Goal: Find specific page/section: Find specific page/section

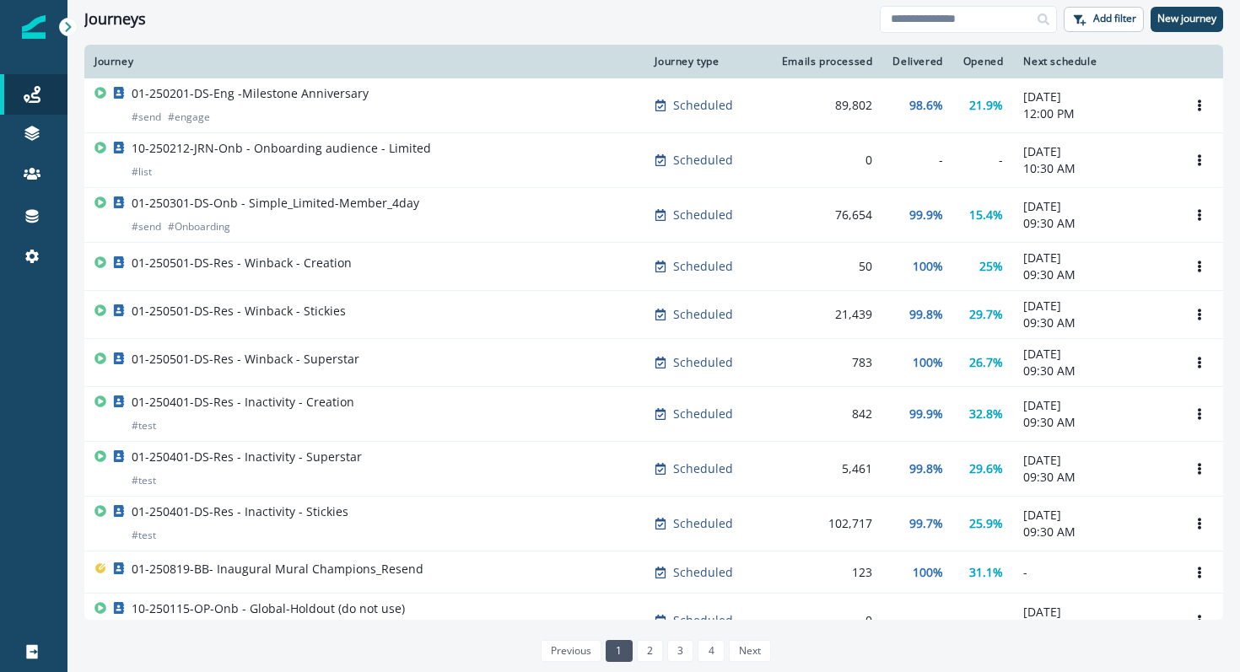
click at [847, 63] on div "Emails processed" at bounding box center [824, 61] width 95 height 13
click at [929, 63] on div "Delivered" at bounding box center [917, 61] width 50 height 13
click at [975, 64] on div "Opened" at bounding box center [983, 61] width 40 height 13
click at [1053, 62] on div "Next schedule" at bounding box center [1094, 61] width 143 height 13
click at [1105, 13] on p "Add filter" at bounding box center [1114, 19] width 43 height 12
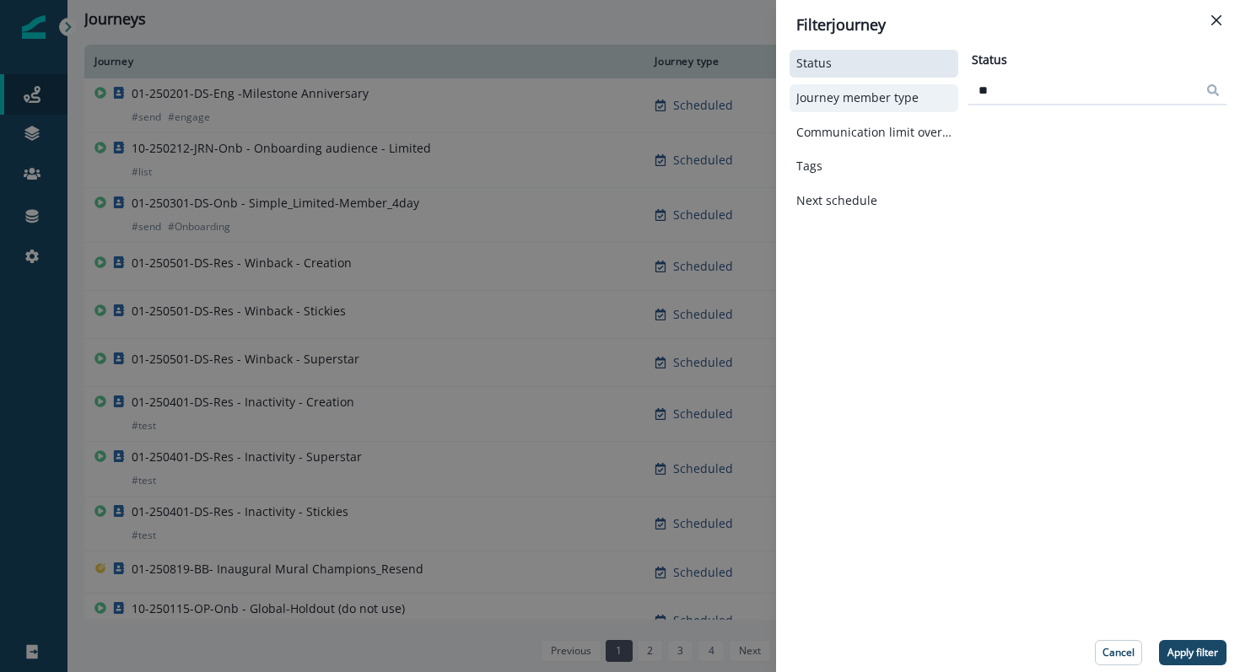
type input "*"
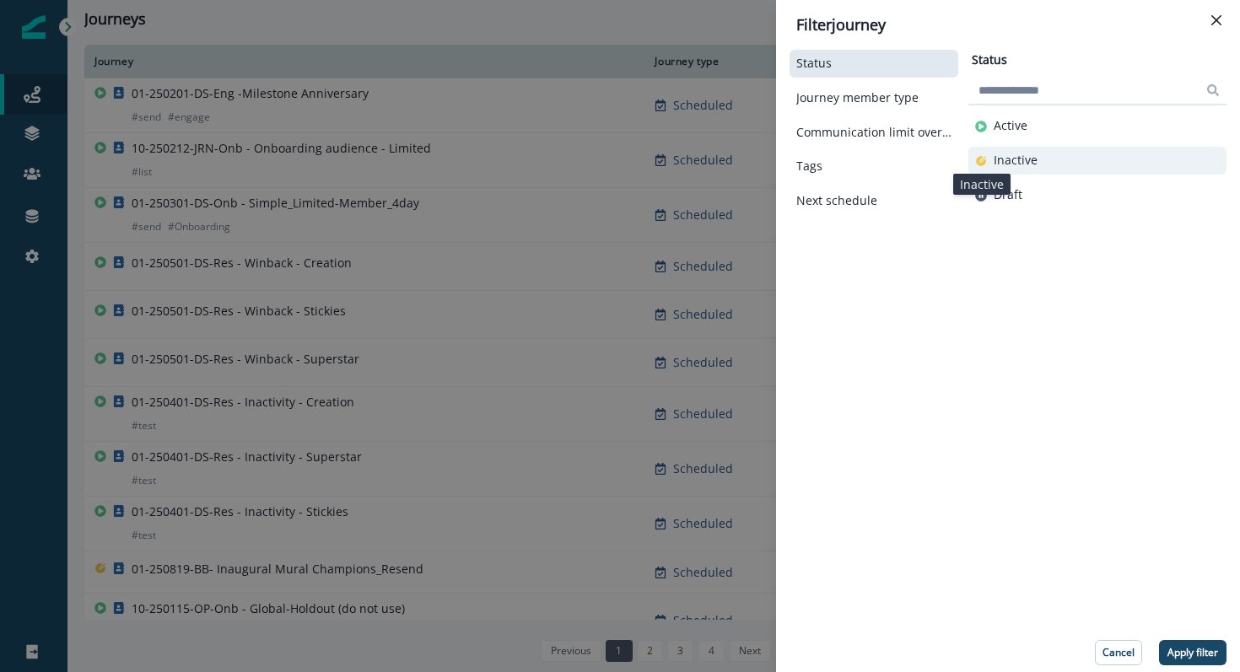
click at [979, 164] on icon "button" at bounding box center [981, 161] width 10 height 10
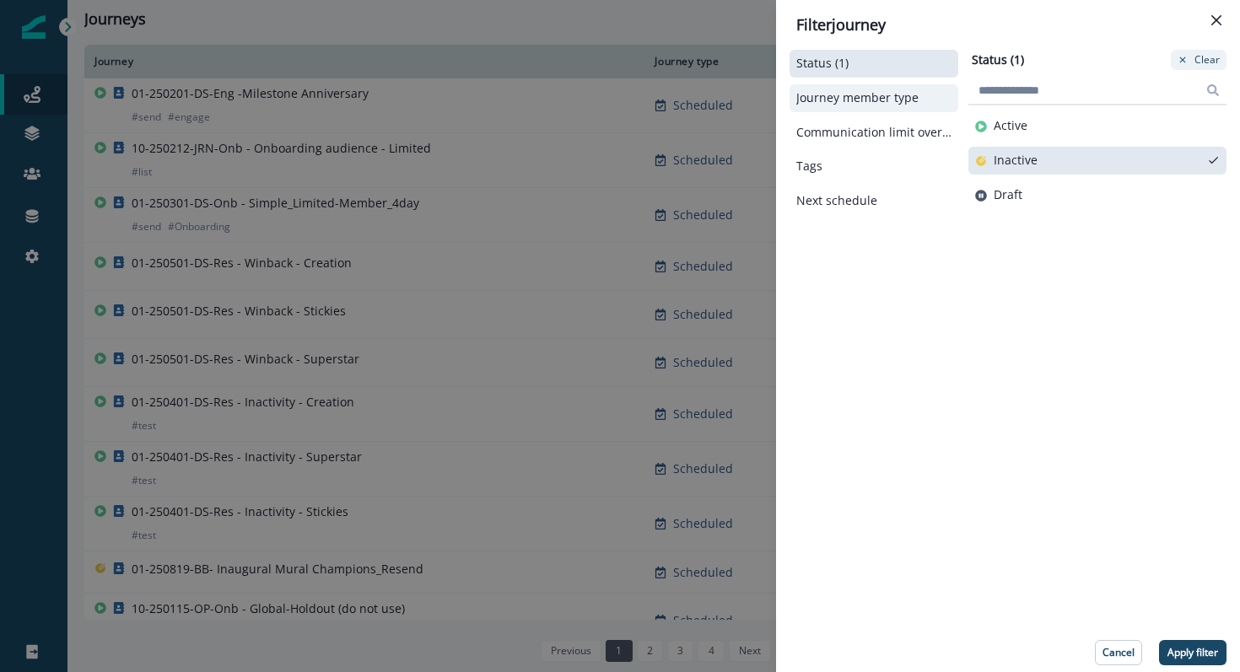
click at [896, 91] on p "Journey member type" at bounding box center [857, 98] width 122 height 14
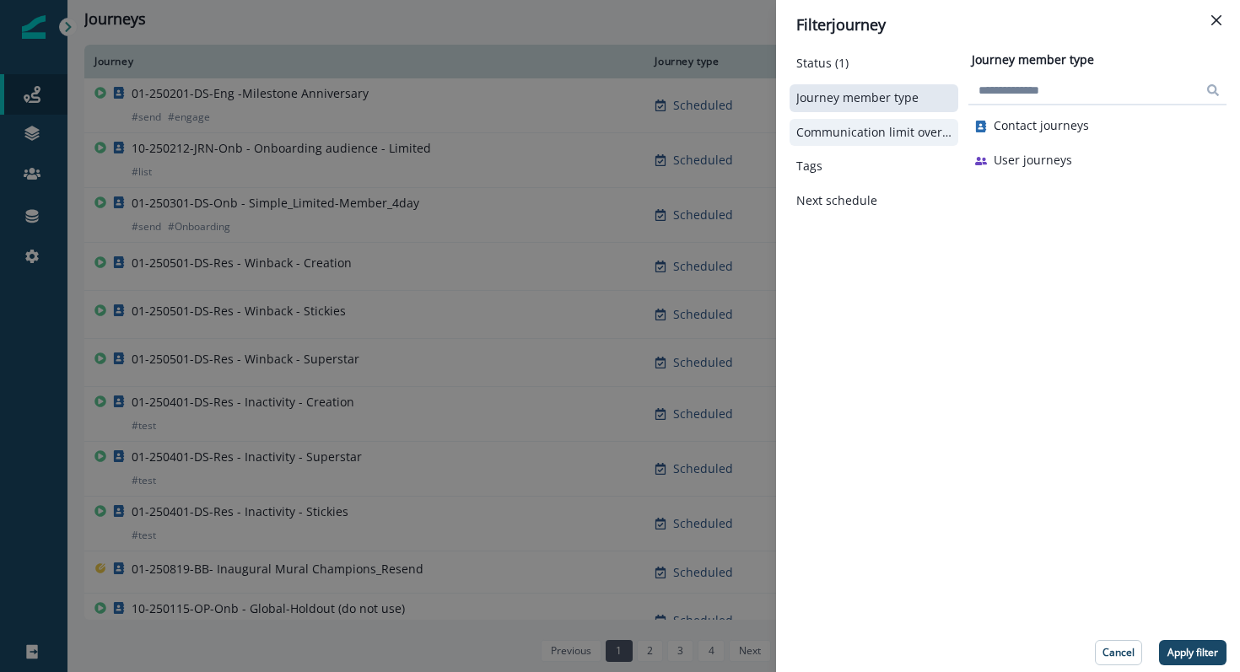
click at [889, 132] on p "Communication limit overrides" at bounding box center [873, 133] width 155 height 14
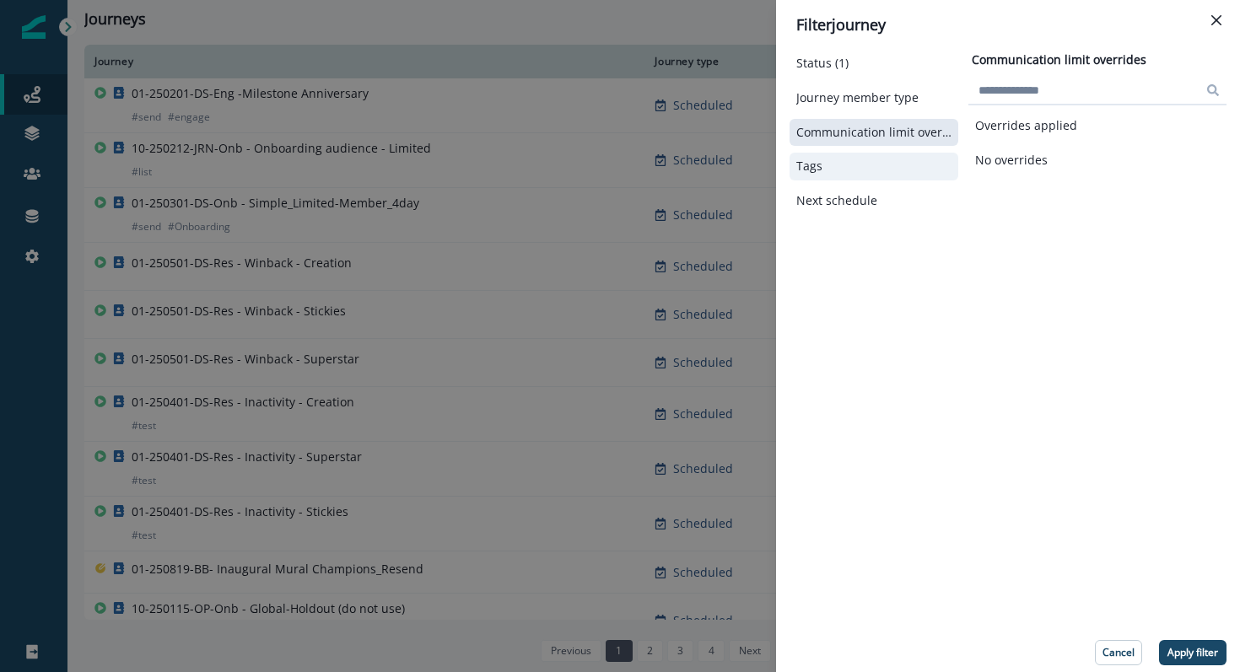
click at [842, 162] on button "Tags" at bounding box center [873, 166] width 155 height 14
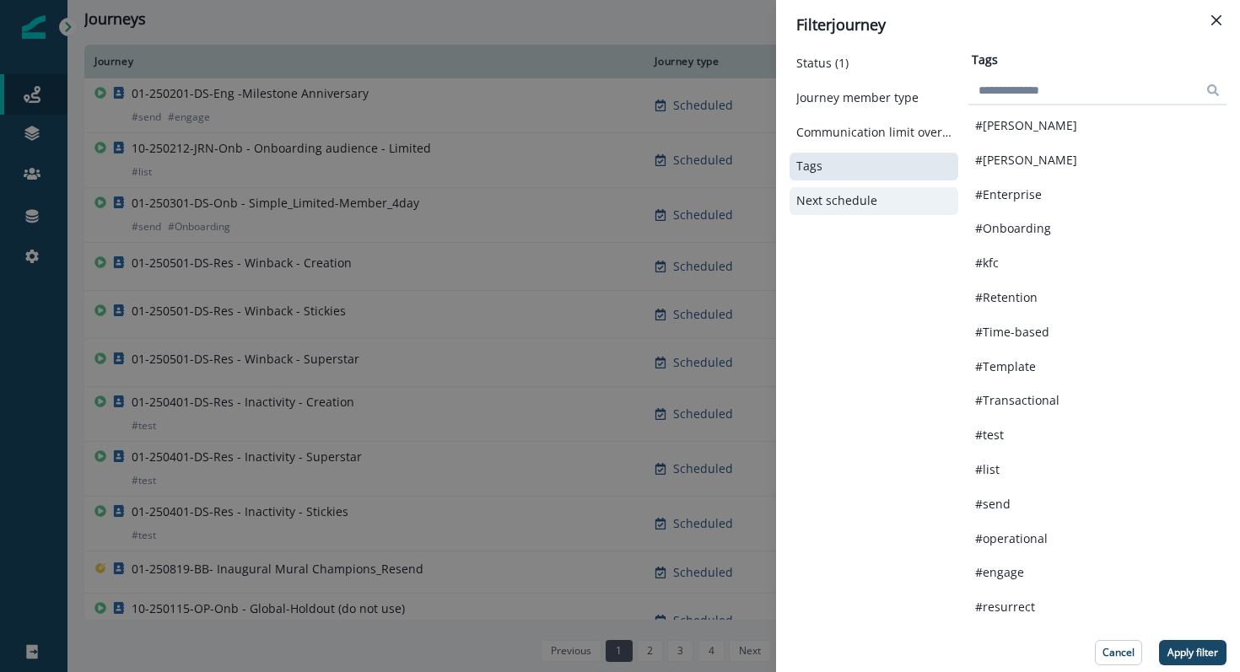
click at [821, 200] on p "Next schedule" at bounding box center [836, 201] width 81 height 14
select select "**"
select select "****"
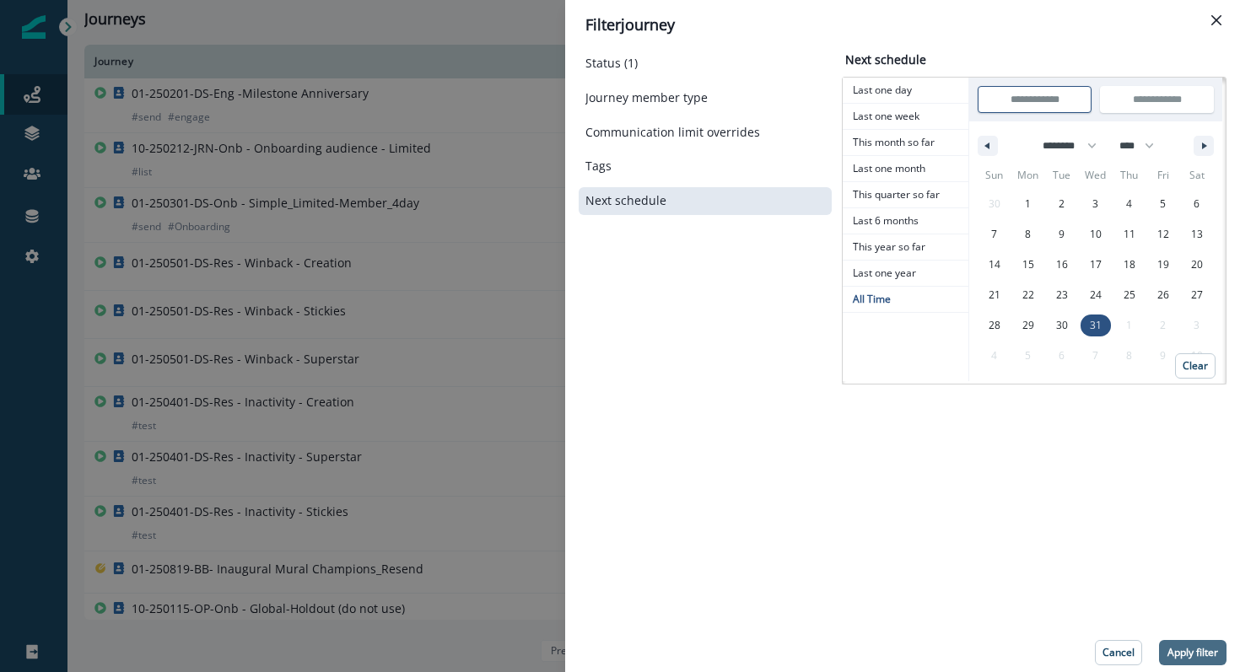
click at [1187, 647] on p "Apply filter" at bounding box center [1192, 653] width 51 height 12
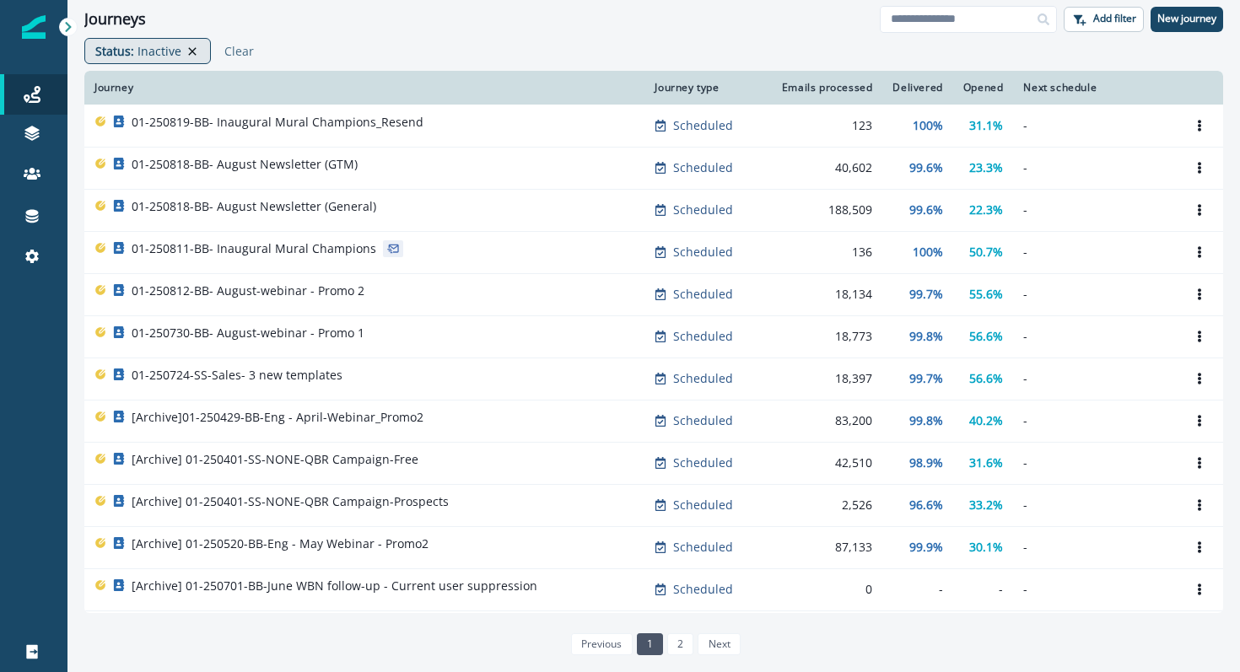
click at [195, 47] on icon at bounding box center [192, 51] width 15 height 13
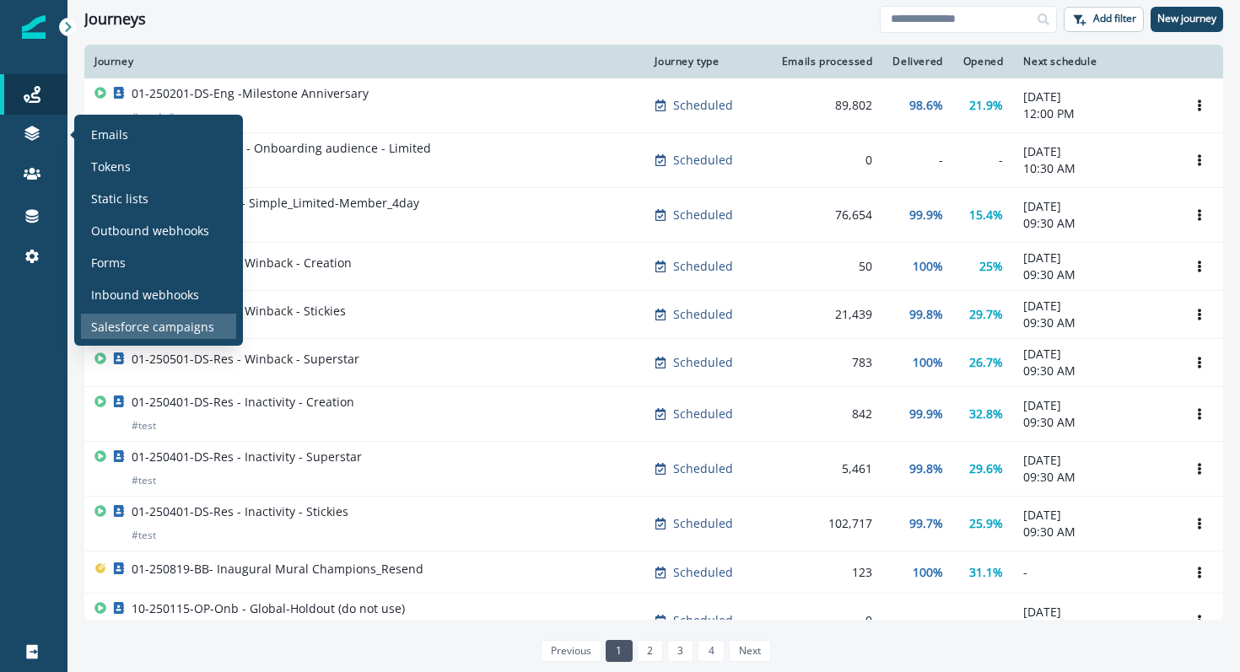
click at [107, 331] on p "Salesforce campaigns" at bounding box center [152, 327] width 123 height 18
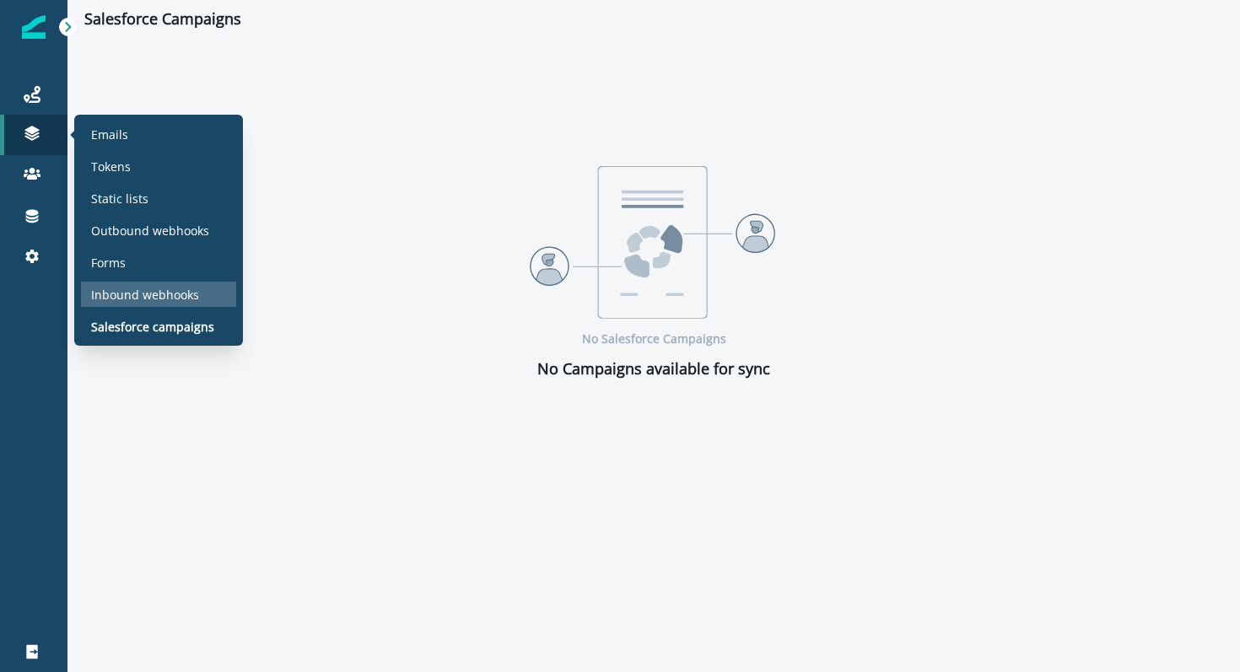
click at [108, 299] on p "Inbound webhooks" at bounding box center [145, 295] width 108 height 18
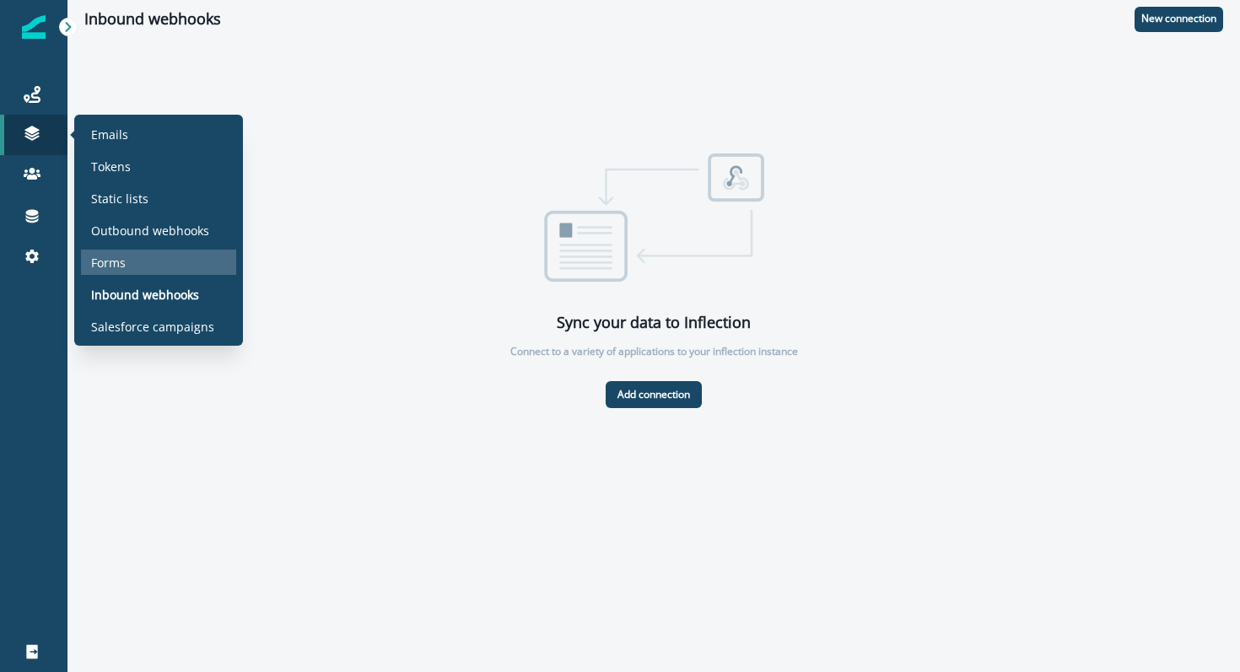
click at [116, 264] on p "Forms" at bounding box center [108, 263] width 35 height 18
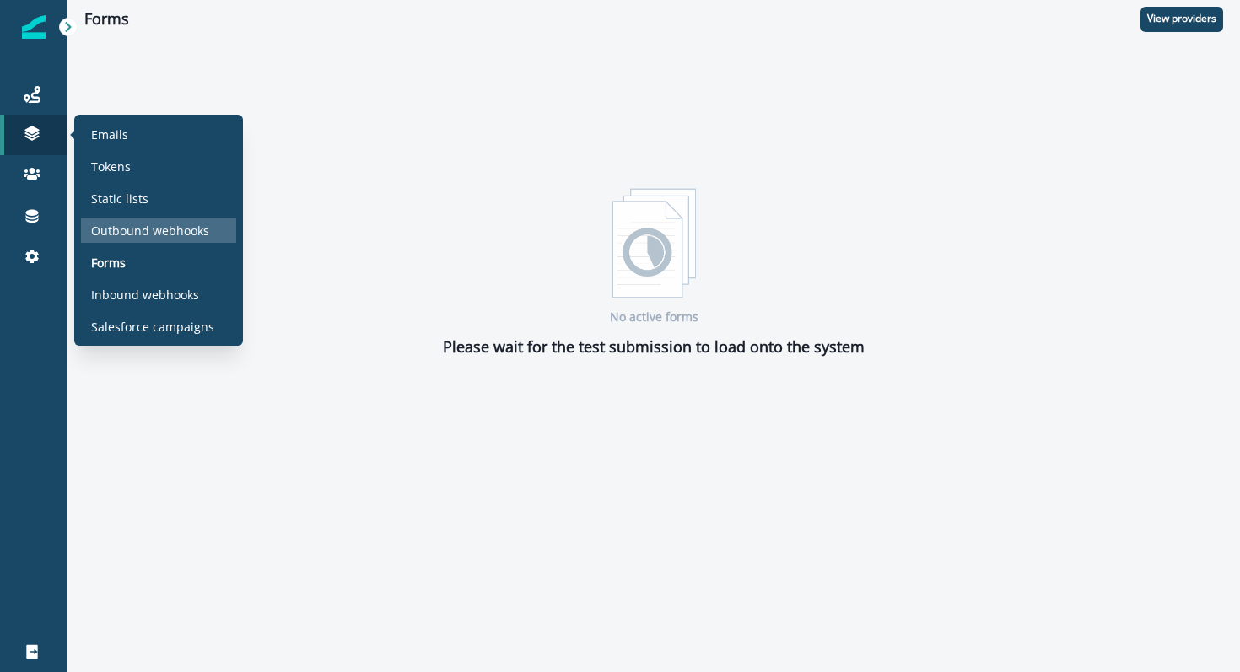
click at [129, 233] on p "Outbound webhooks" at bounding box center [150, 231] width 118 height 18
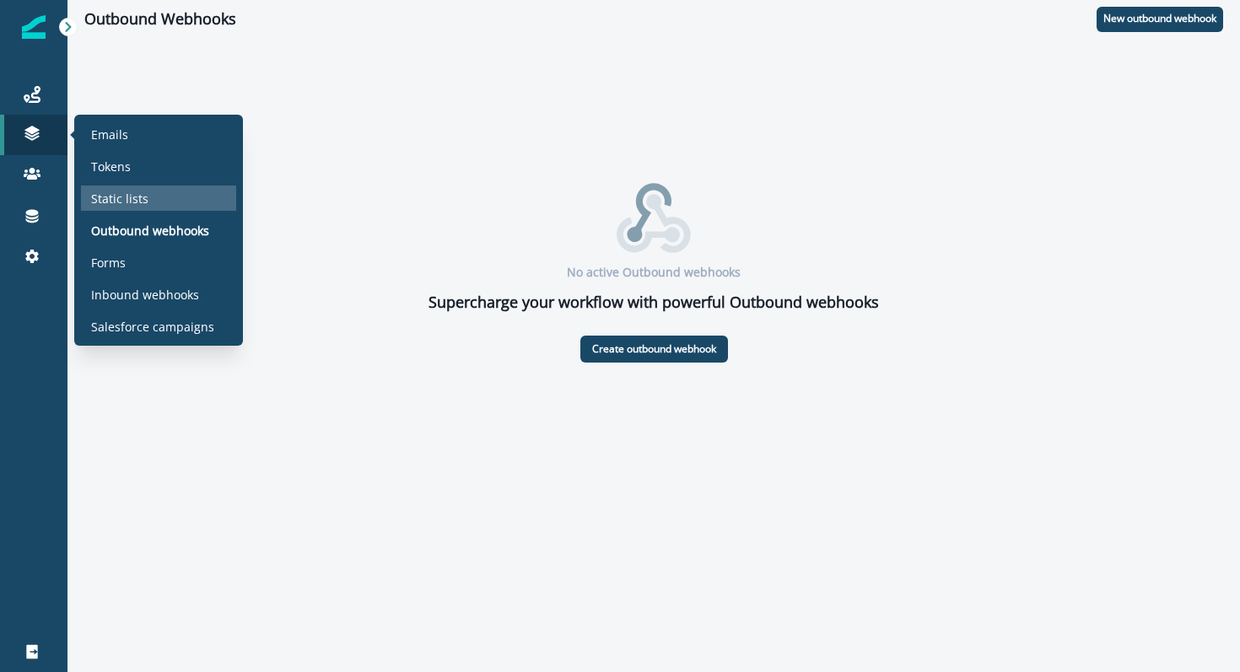
click at [118, 188] on div "Static lists" at bounding box center [158, 198] width 155 height 25
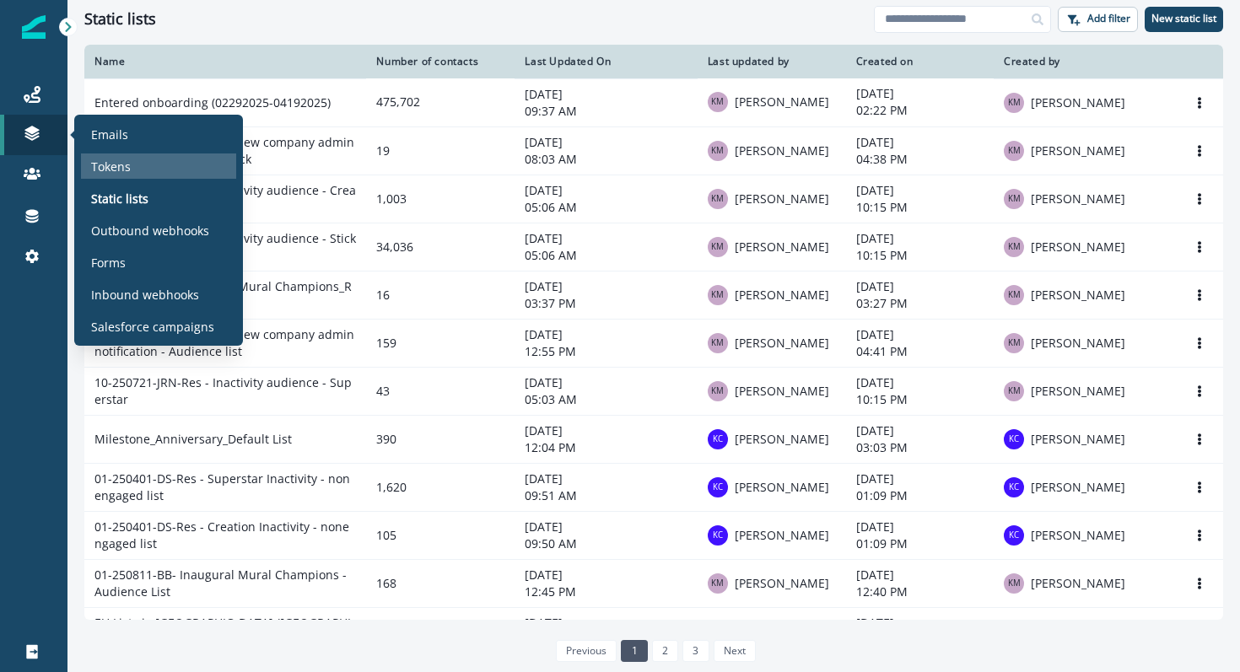
click at [116, 169] on p "Tokens" at bounding box center [111, 167] width 40 height 18
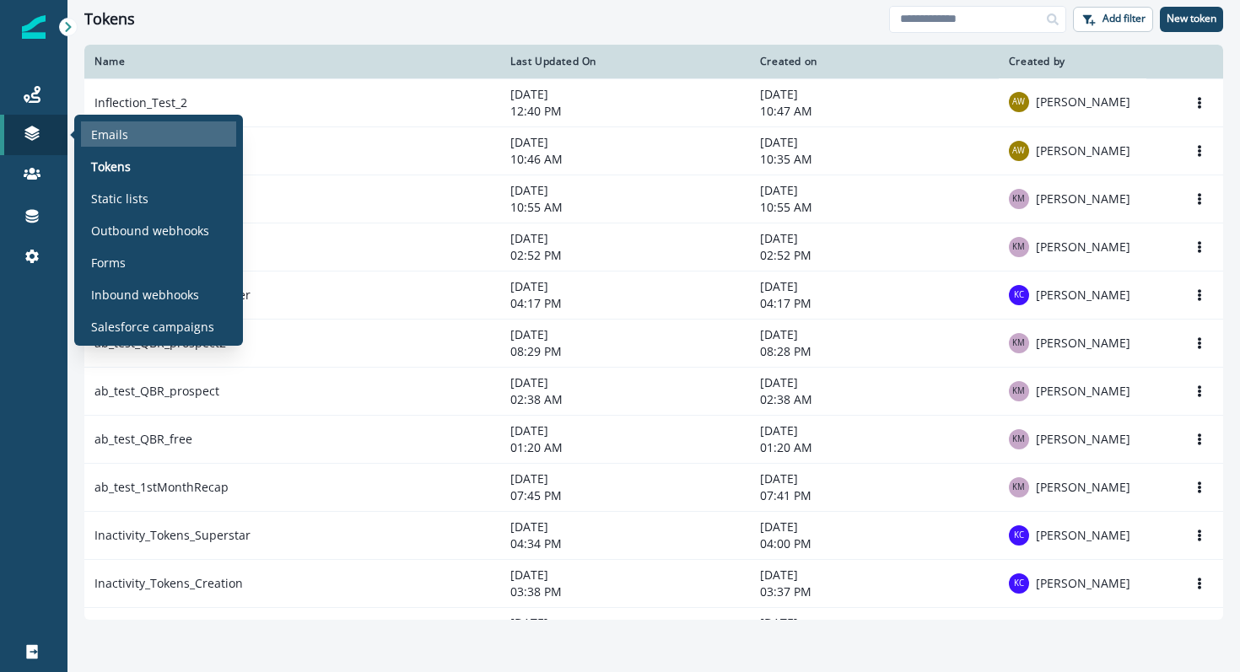
click at [117, 139] on p "Emails" at bounding box center [109, 135] width 37 height 18
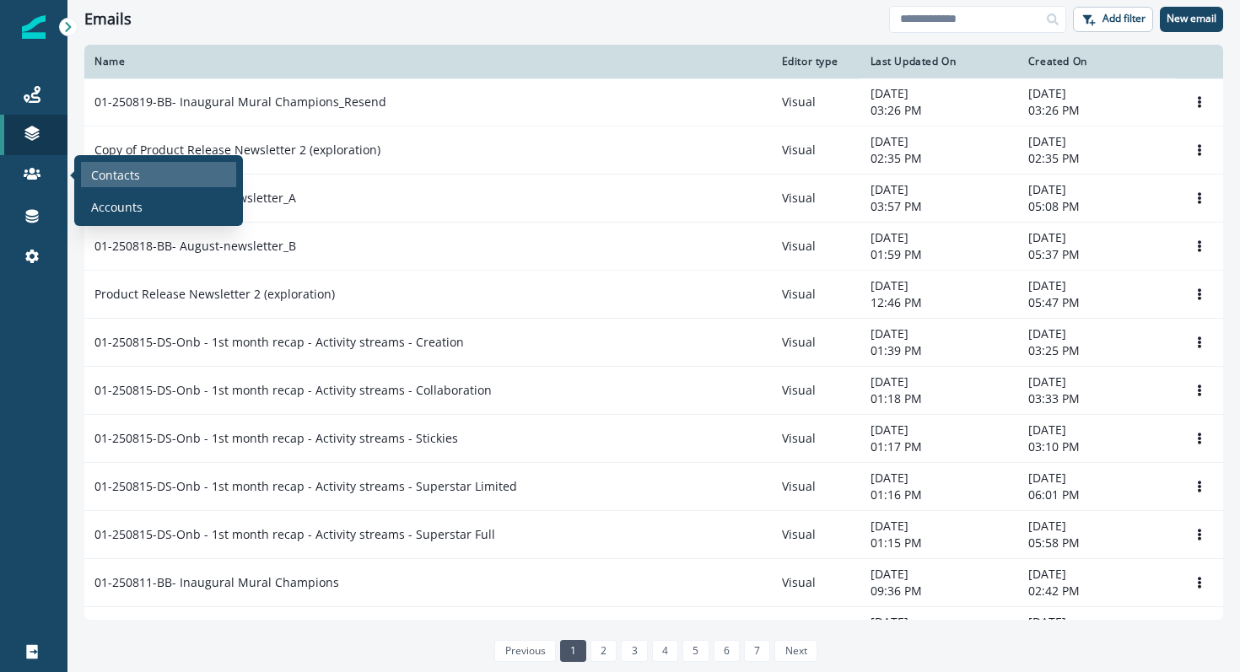
click at [119, 176] on p "Contacts" at bounding box center [115, 175] width 49 height 18
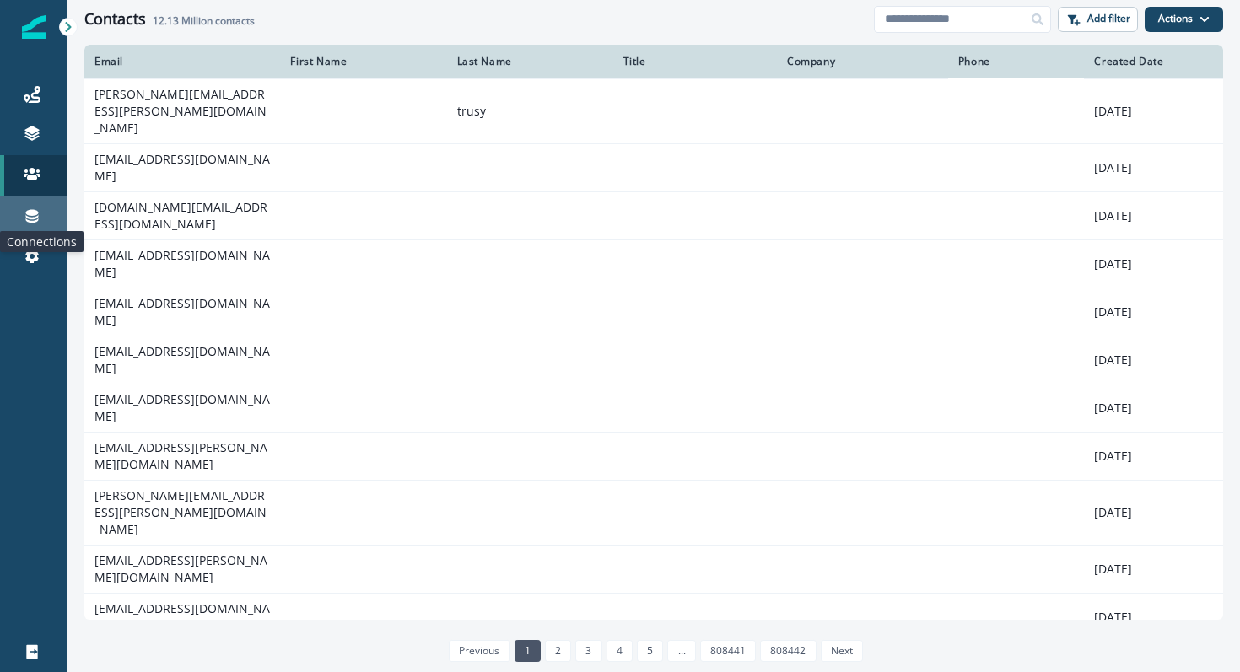
click at [38, 207] on icon at bounding box center [32, 215] width 17 height 17
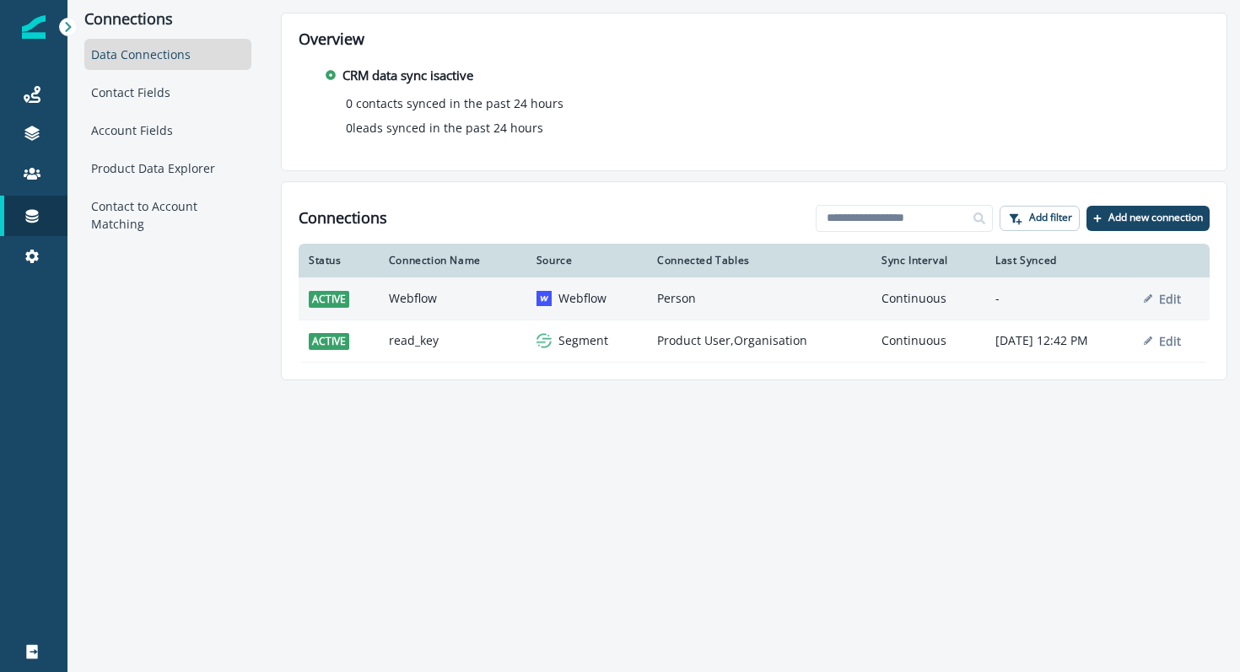
click at [424, 304] on td "Webflow" at bounding box center [453, 298] width 148 height 42
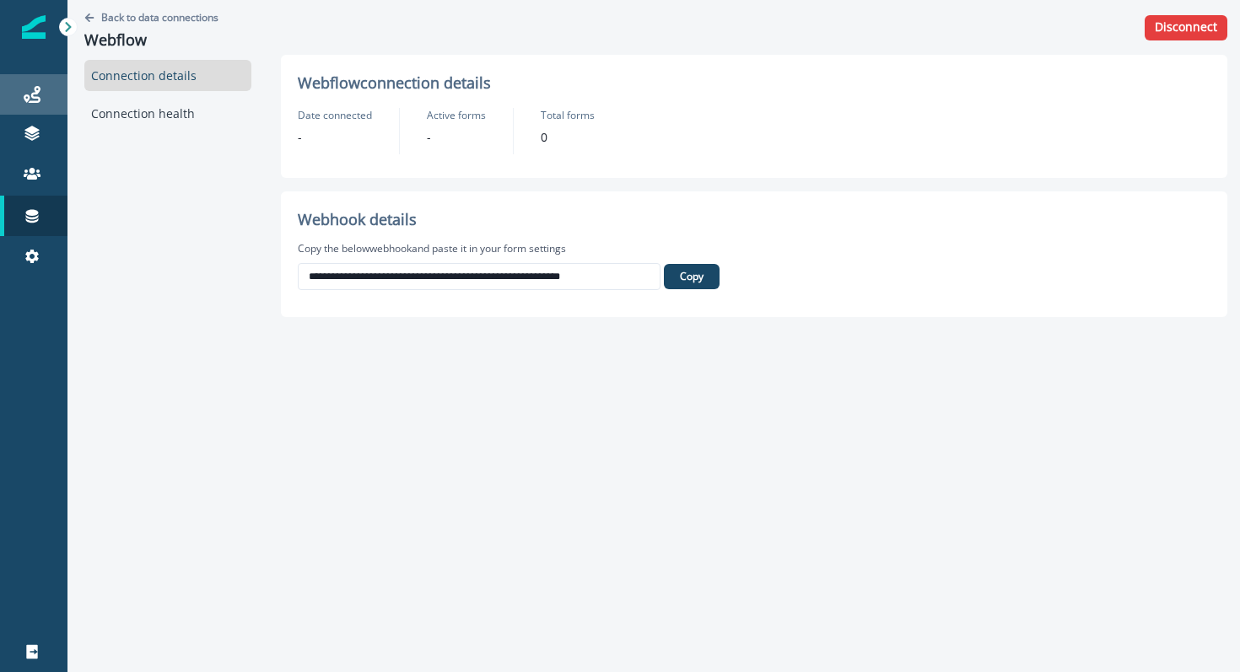
click at [33, 102] on div "Journeys" at bounding box center [34, 94] width 54 height 20
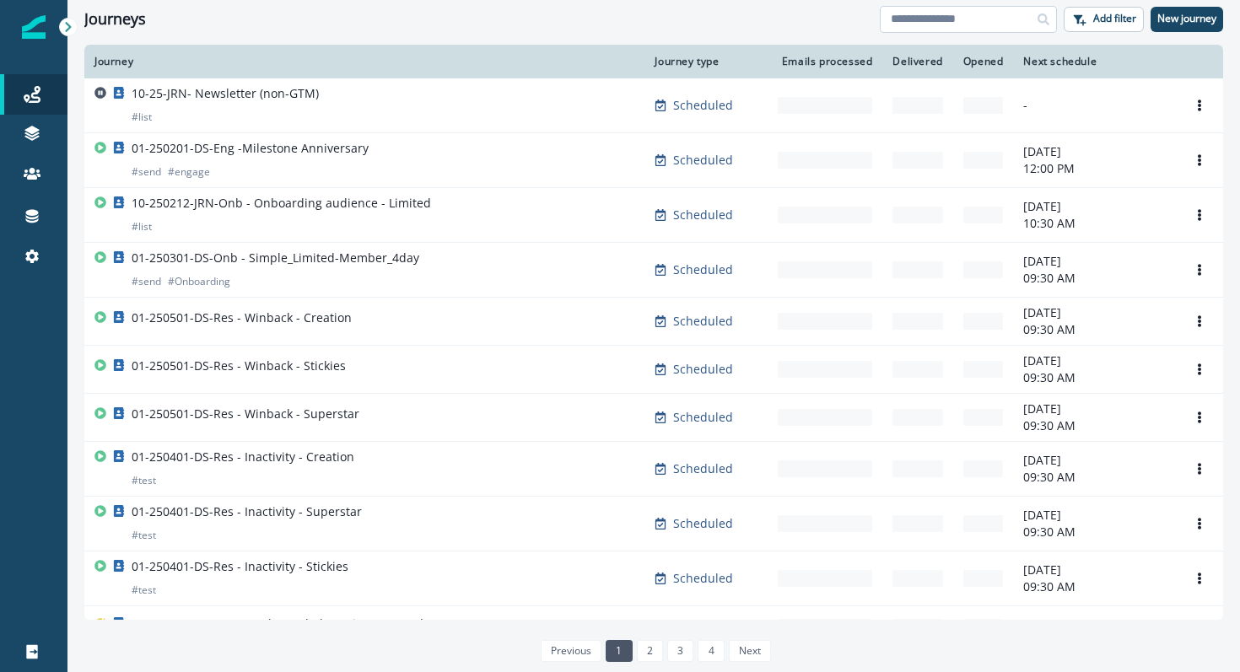
click at [928, 26] on input at bounding box center [967, 19] width 177 height 27
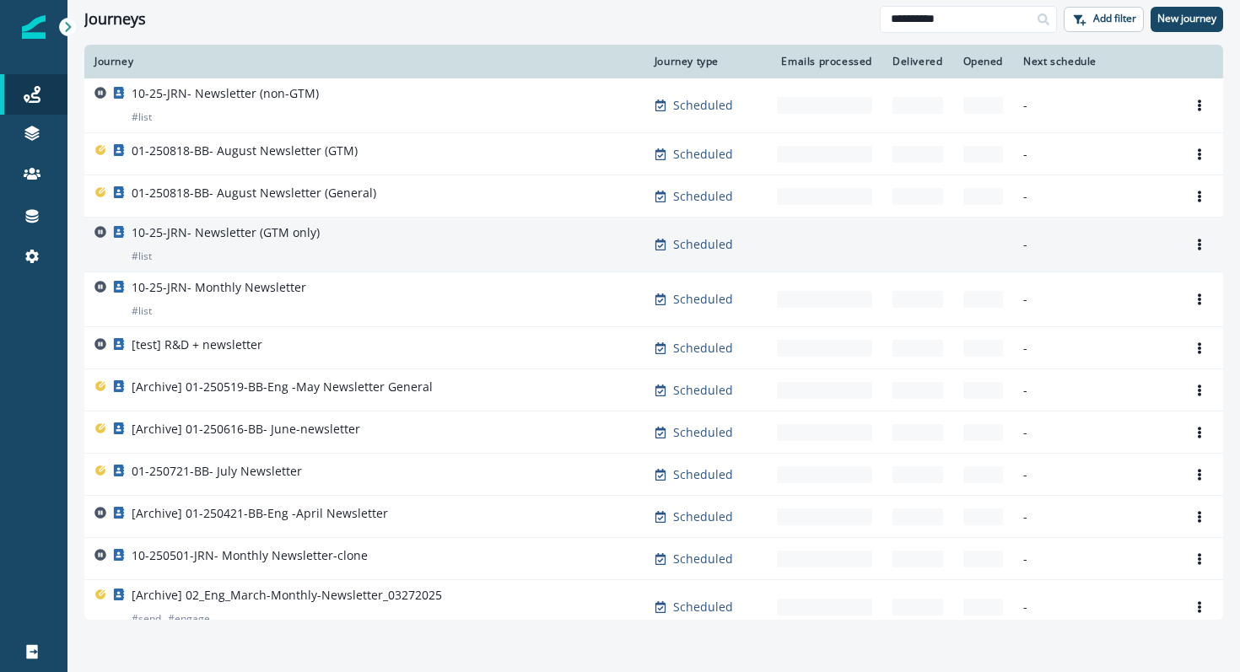
scroll to position [70, 0]
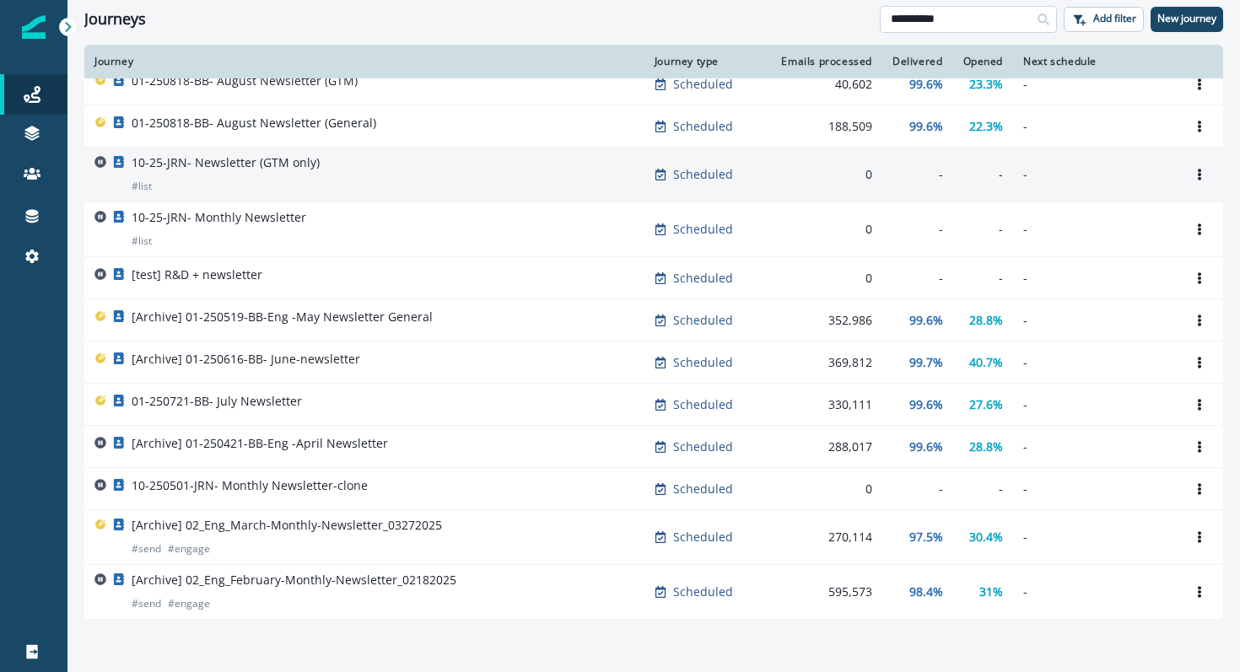
click at [890, 17] on input "**********" at bounding box center [967, 19] width 177 height 27
type input "**********"
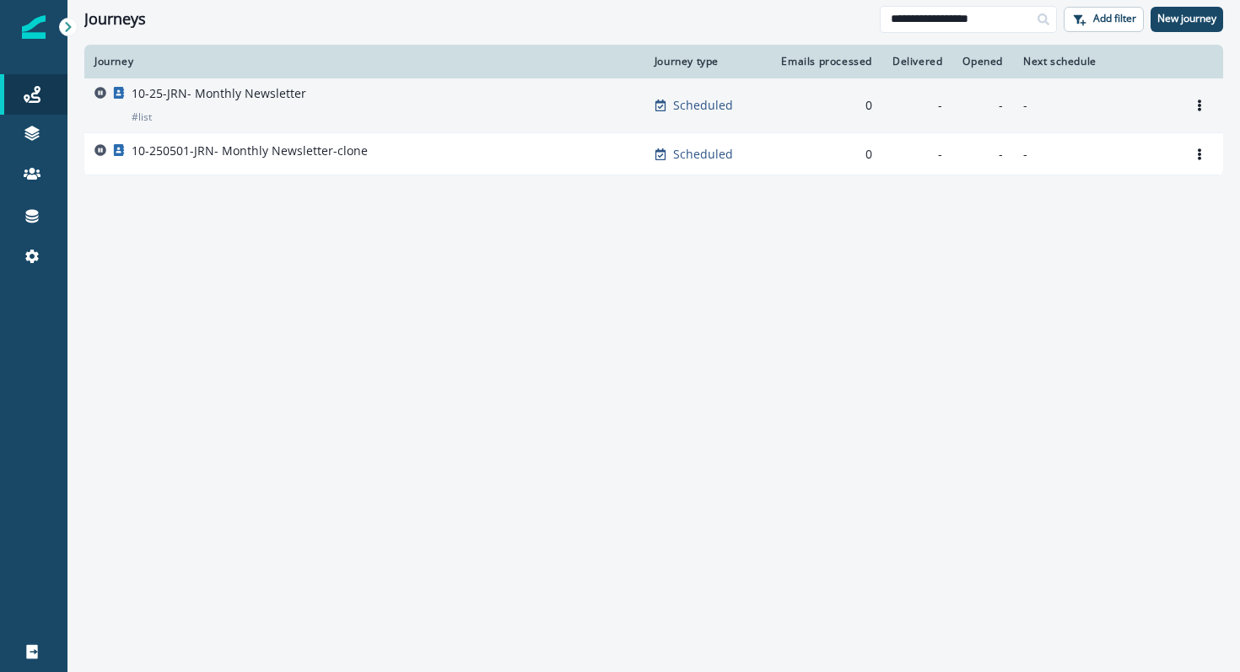
click at [214, 93] on p "10-25-JRN- Monthly Newsletter" at bounding box center [219, 93] width 175 height 17
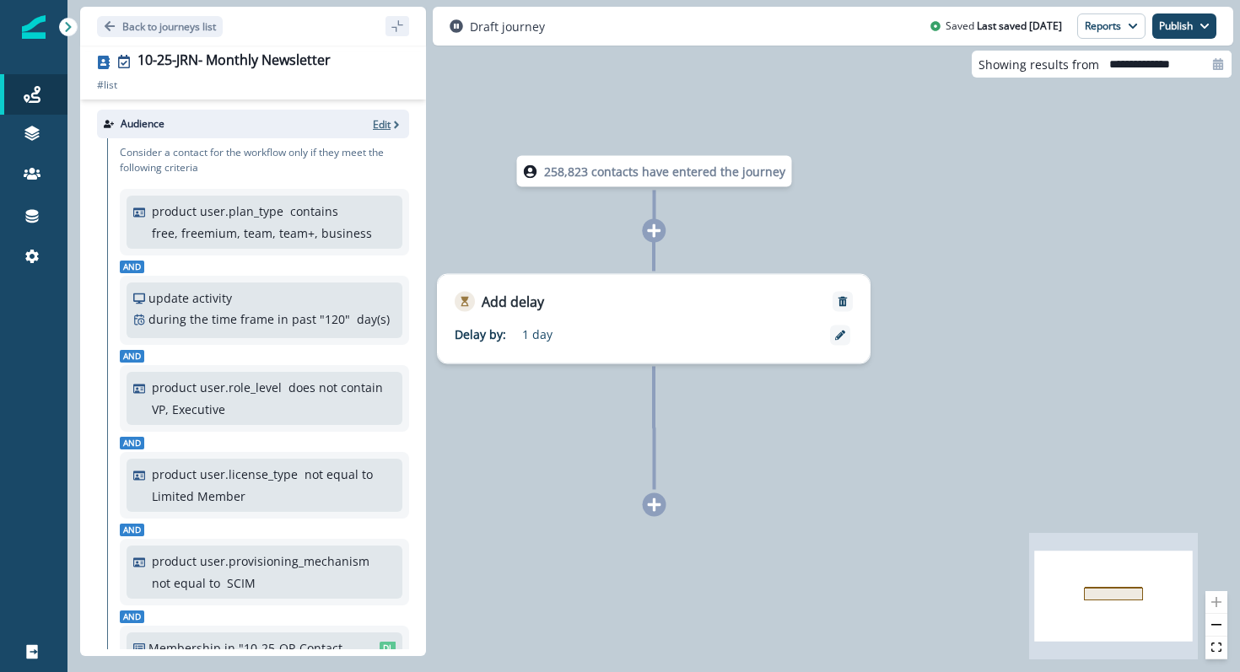
click at [380, 126] on p "Edit" at bounding box center [382, 124] width 18 height 14
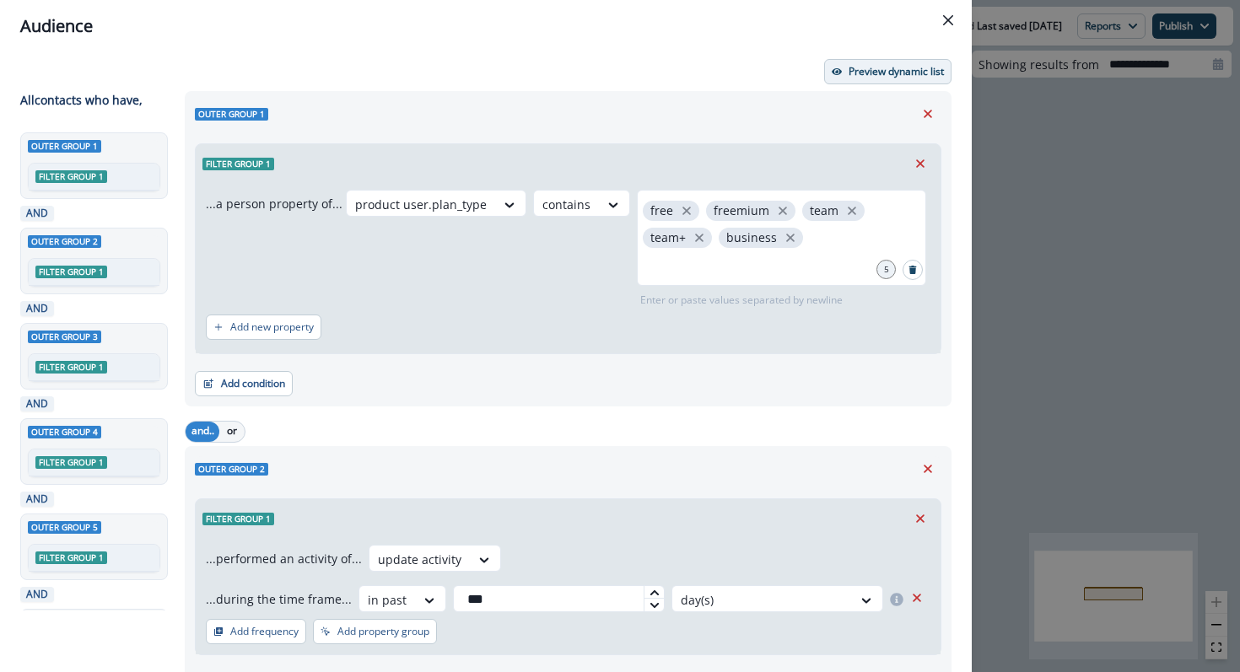
click at [883, 76] on p "Preview dynamic list" at bounding box center [895, 72] width 95 height 12
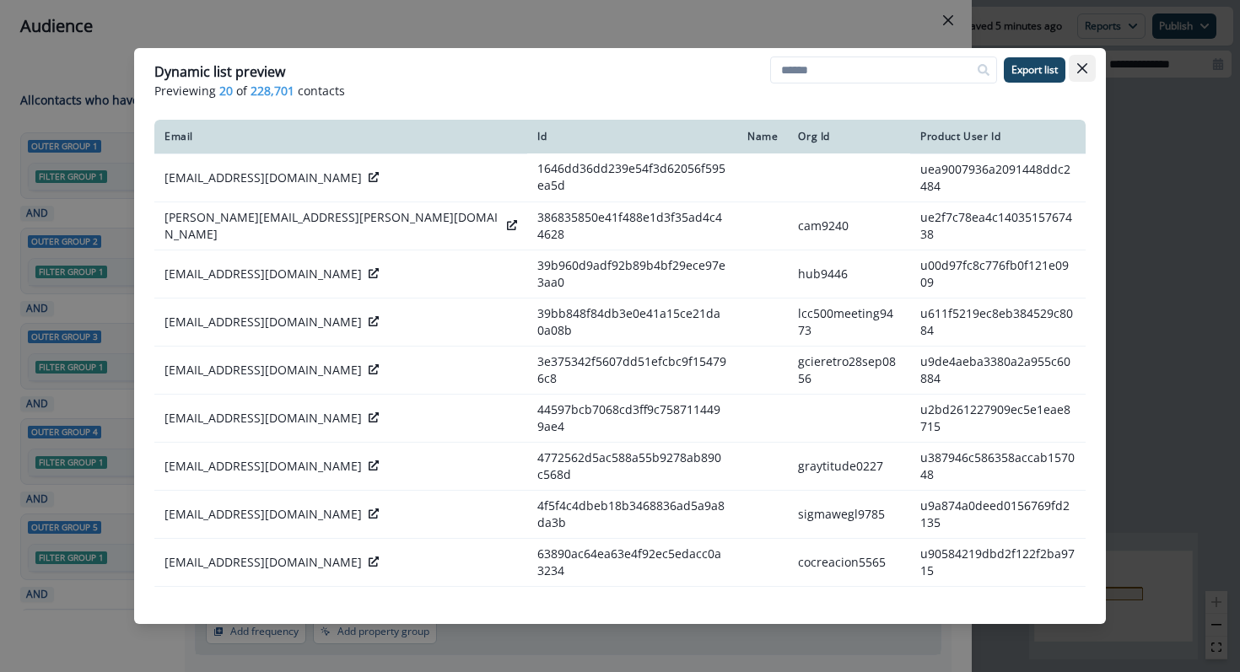
click at [1084, 59] on button "Close" at bounding box center [1081, 68] width 27 height 27
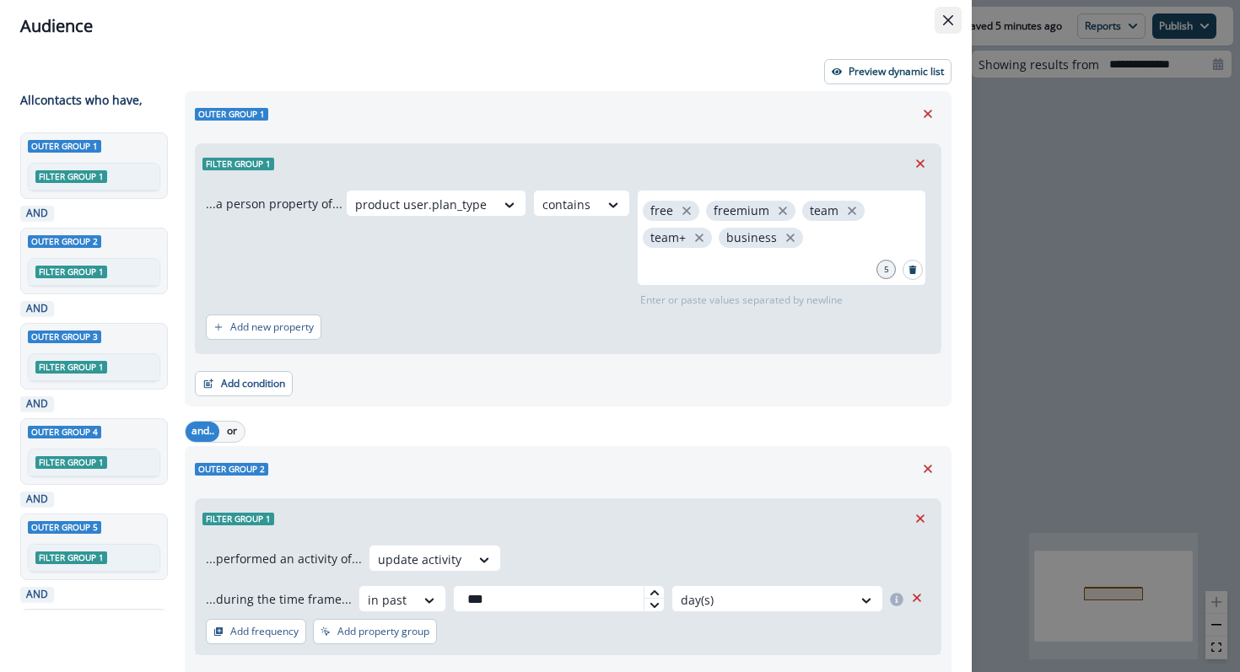
click at [941, 15] on button "Close" at bounding box center [947, 20] width 27 height 27
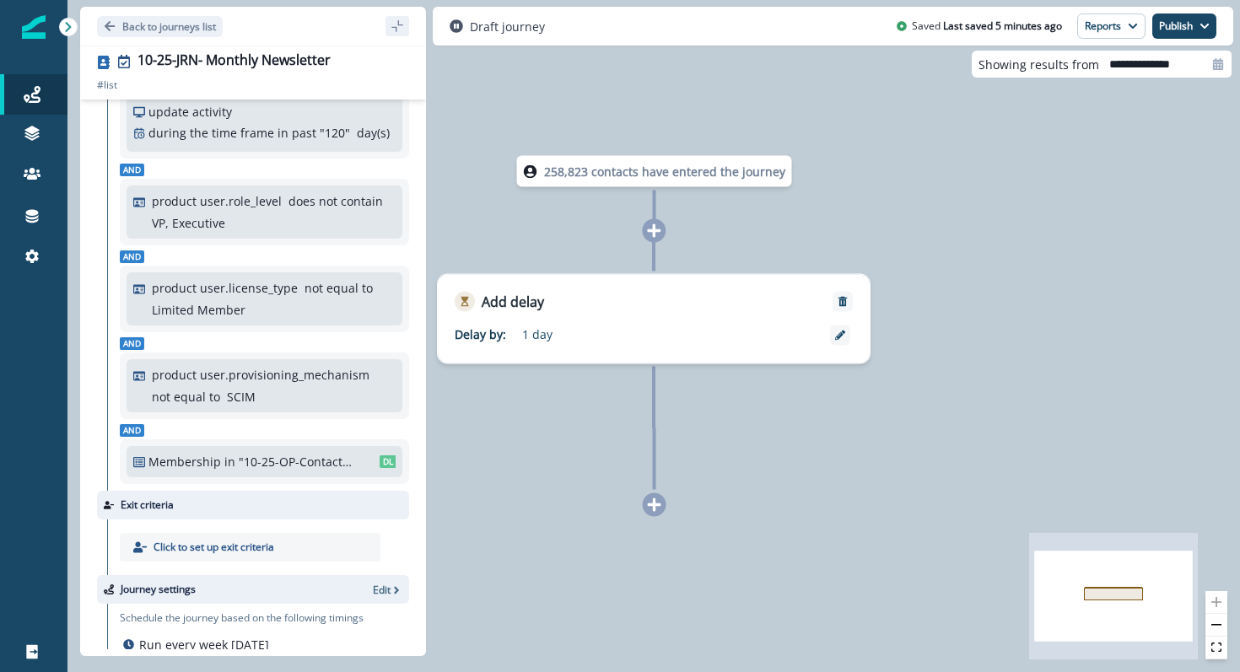
scroll to position [242, 0]
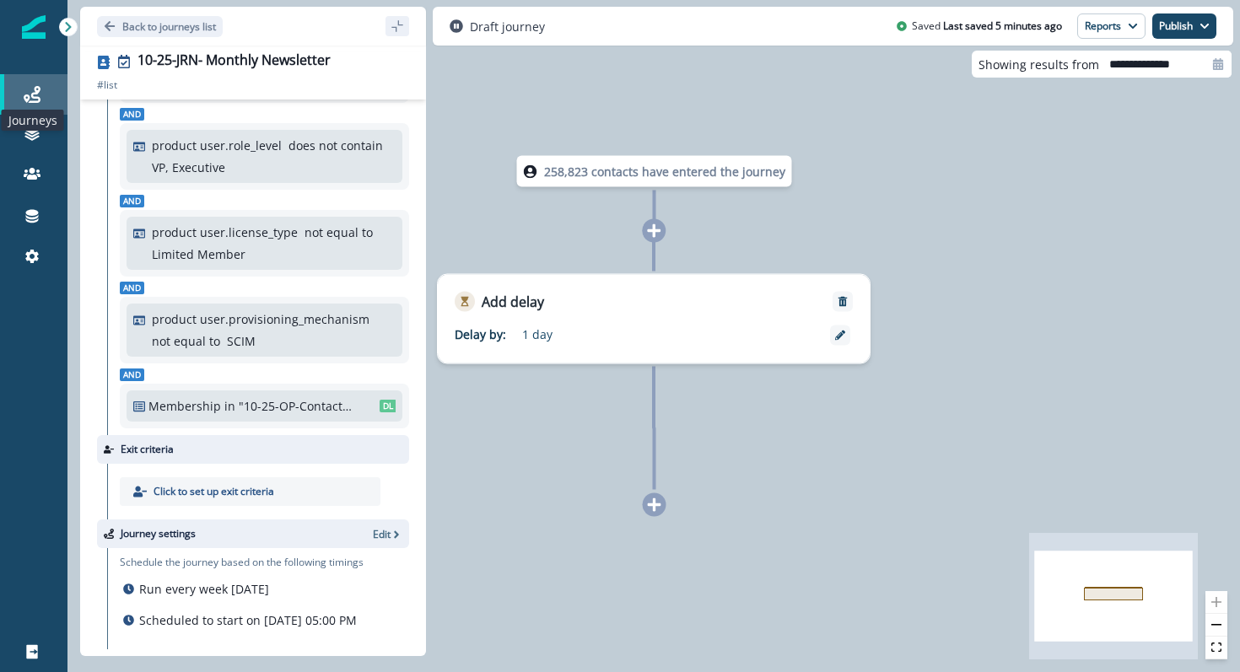
click at [35, 90] on icon at bounding box center [32, 94] width 17 height 17
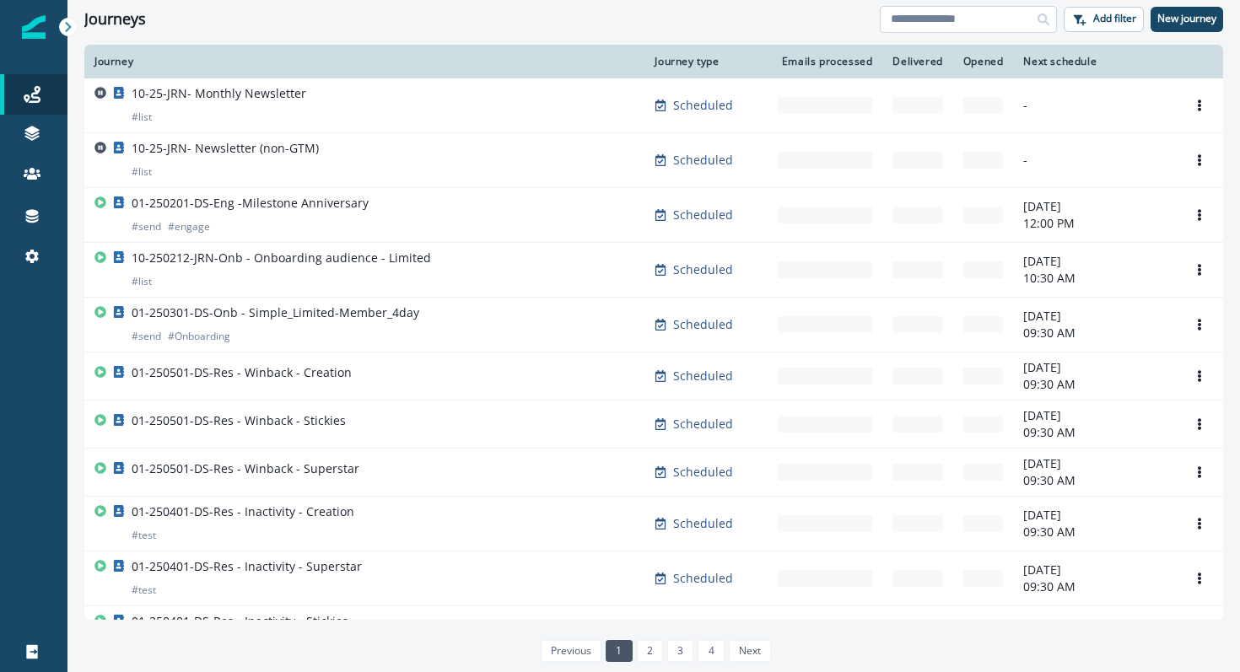
click at [943, 13] on input at bounding box center [967, 19] width 177 height 27
type input "*********"
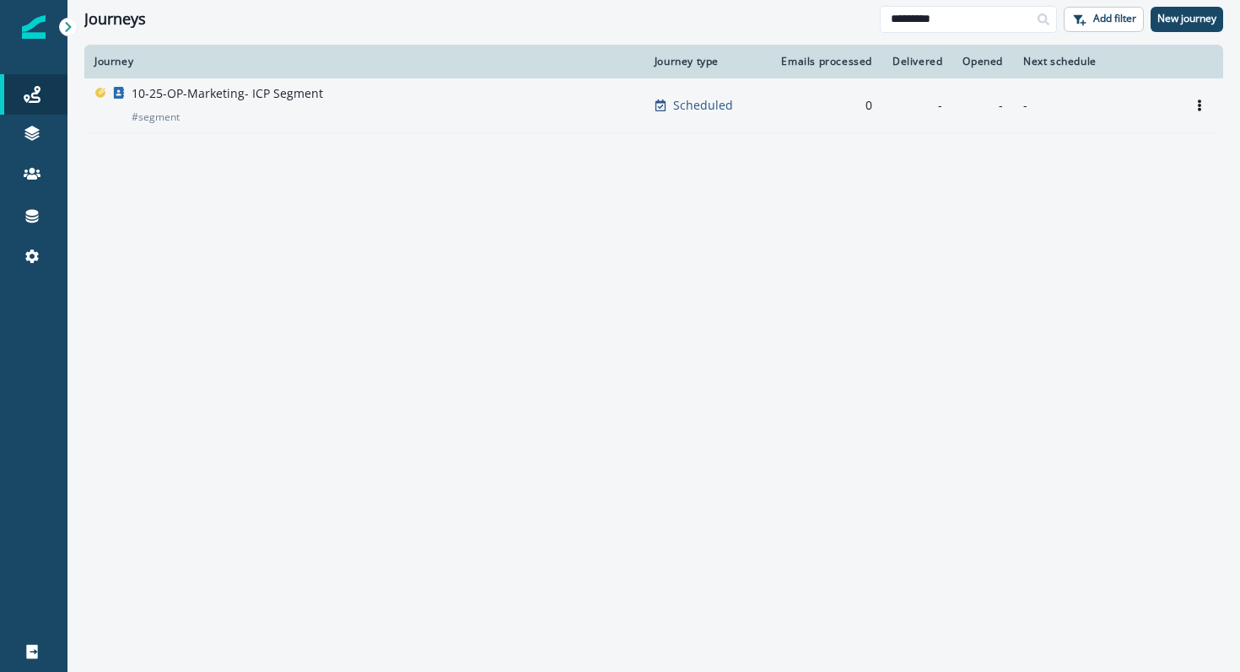
click at [273, 88] on p "10-25-OP-Marketing- ICP Segment" at bounding box center [227, 93] width 191 height 17
